Goal: Information Seeking & Learning: Learn about a topic

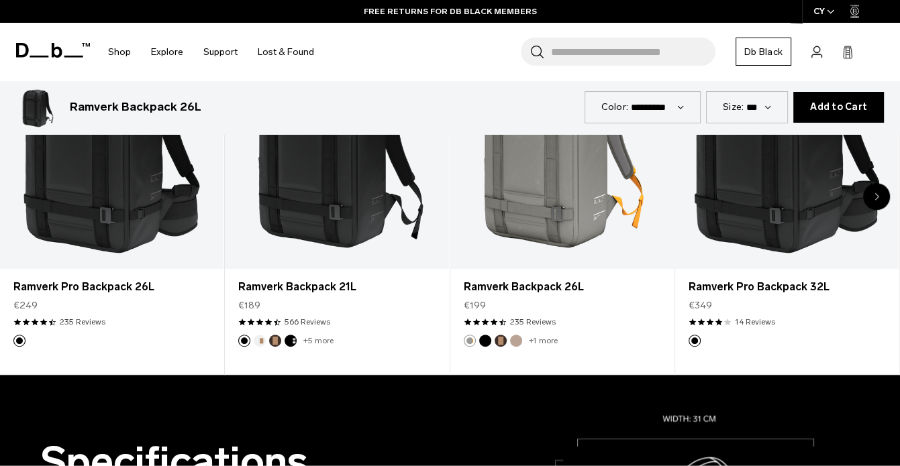
scroll to position [739, 0]
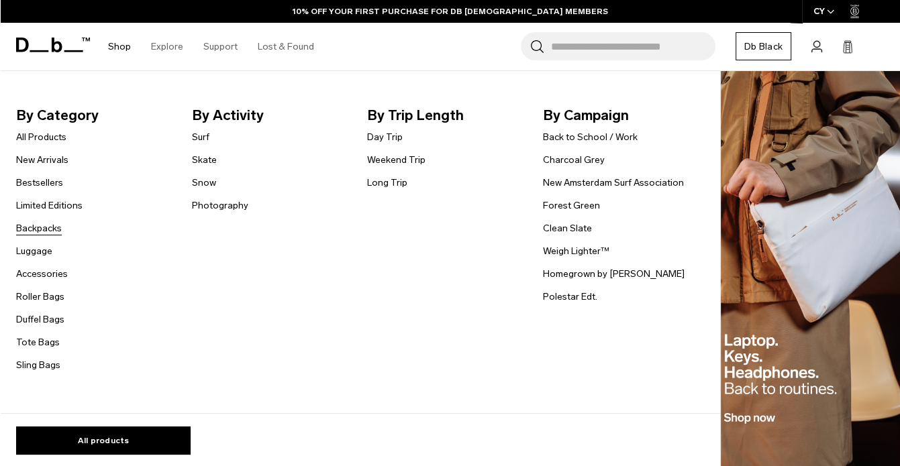
click at [45, 230] on link "Backpacks" at bounding box center [39, 228] width 46 height 14
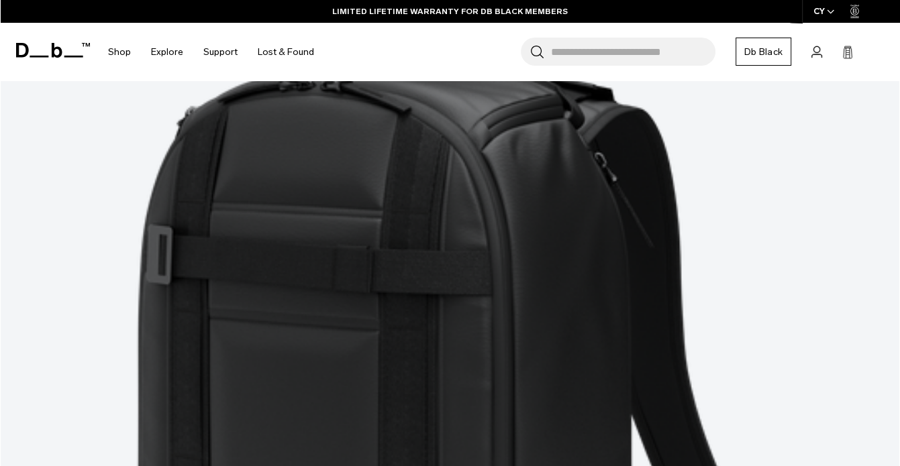
scroll to position [3705, 0]
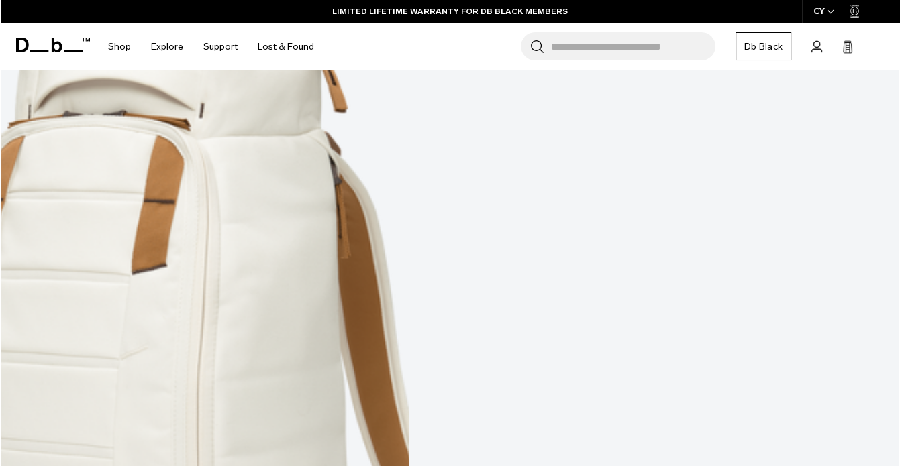
scroll to position [7069, 0]
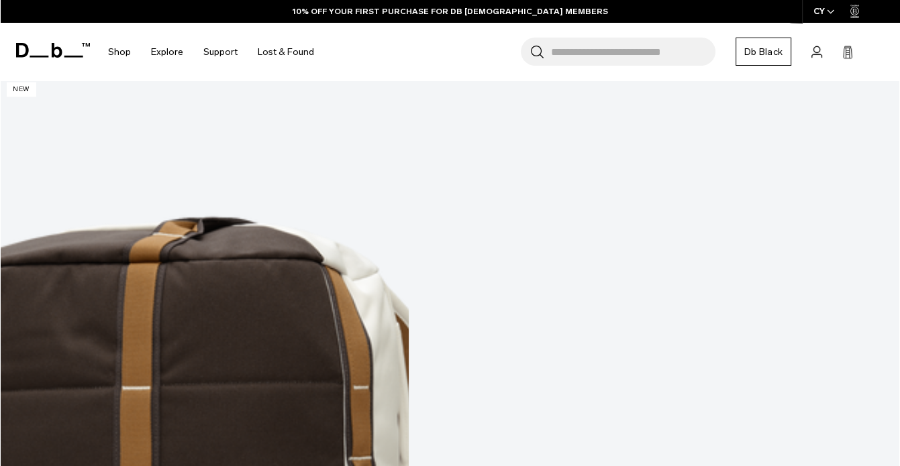
scroll to position [11371, 0]
